Goal: Task Accomplishment & Management: Use online tool/utility

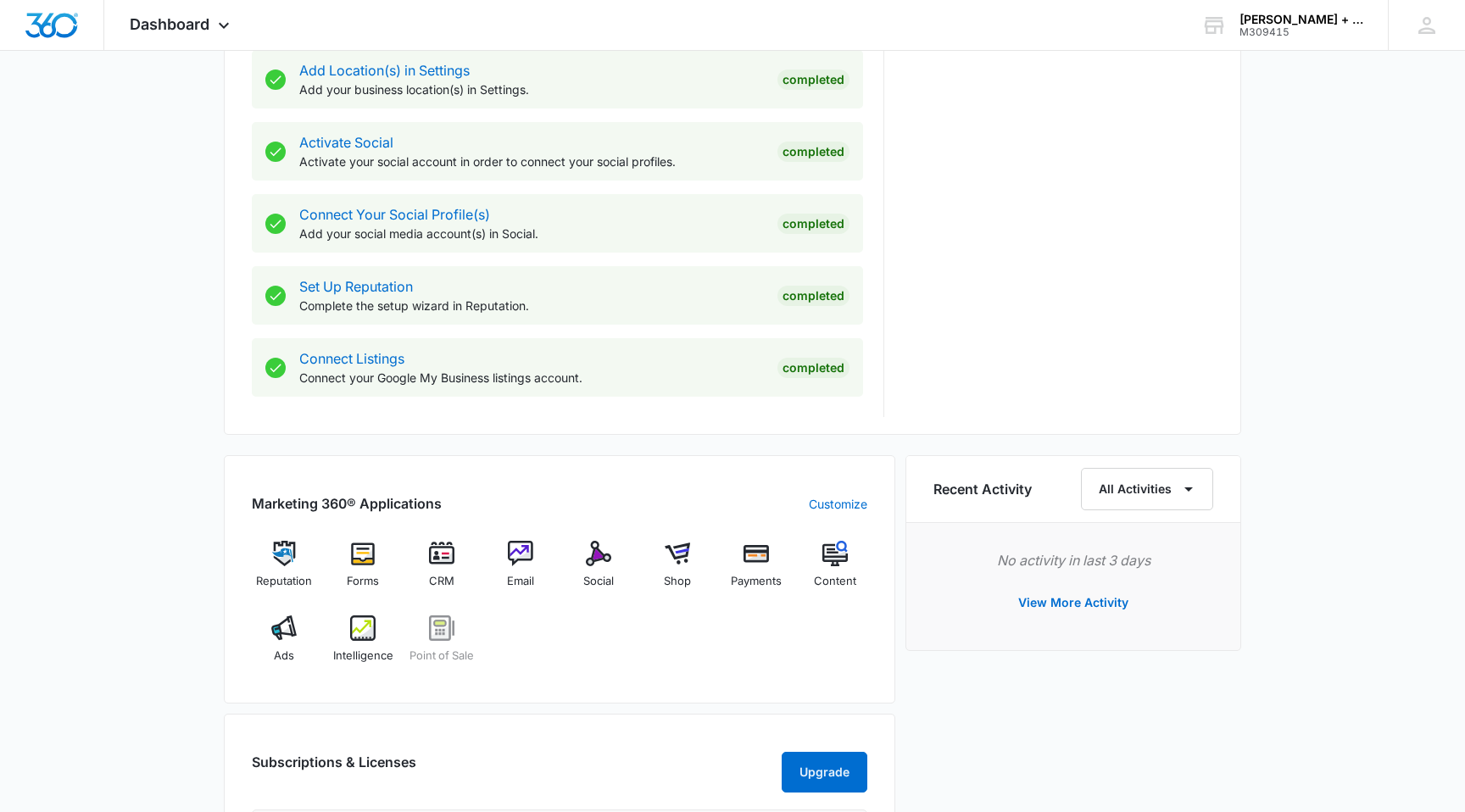
scroll to position [681, 0]
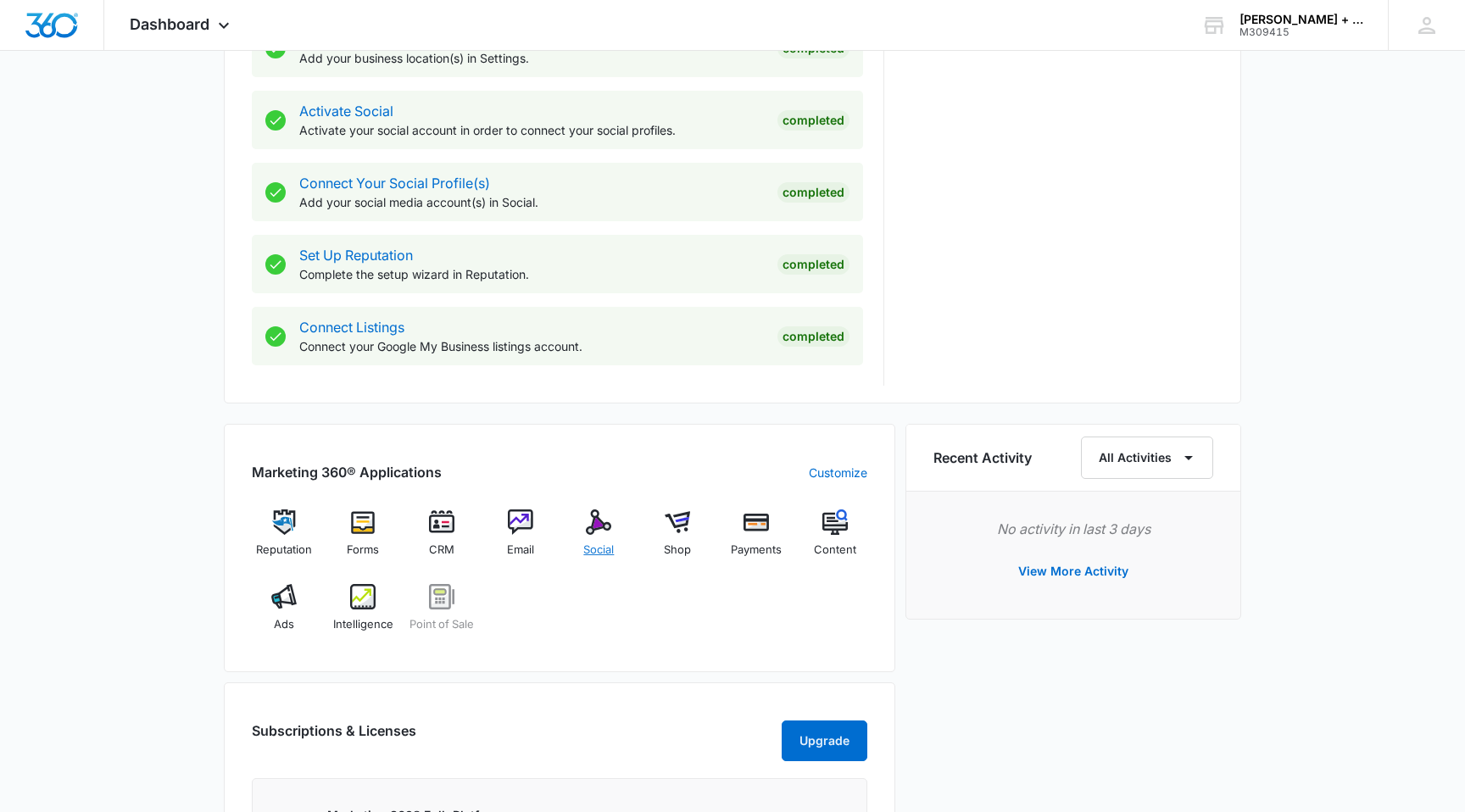
click at [581, 536] on div "Social" at bounding box center [599, 540] width 65 height 61
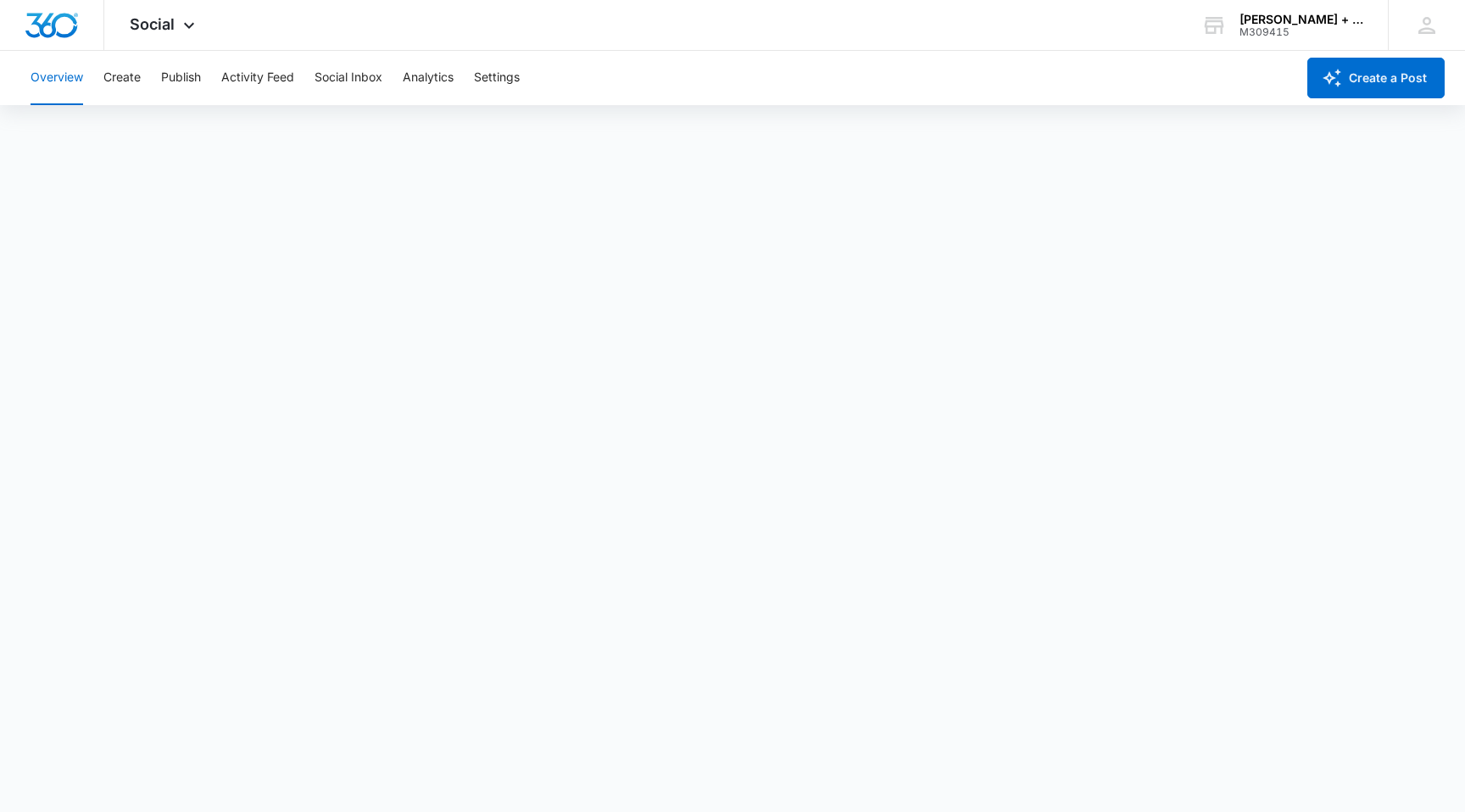
scroll to position [4, 0]
click at [815, 30] on div "Social Apps Reputation Forms CRM Email Social Shop Payments POS Content Ads Int…" at bounding box center [732, 26] width 1465 height 51
